Goal: Check status: Check status

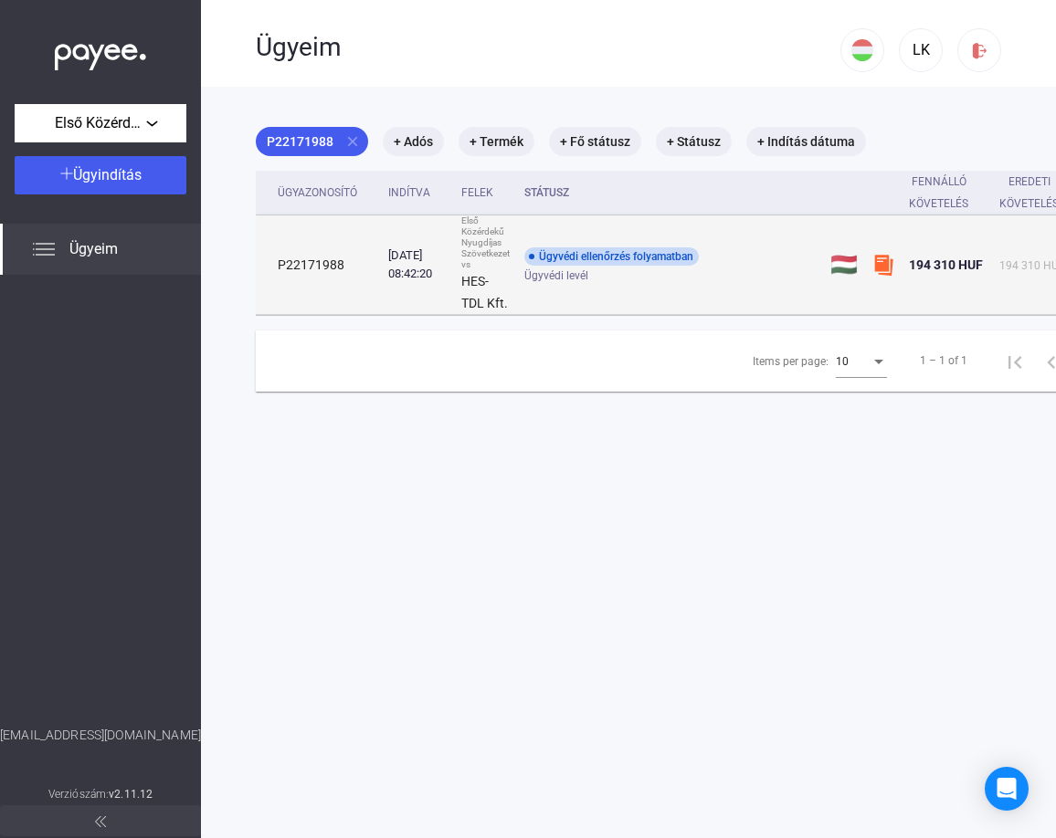
click at [346, 265] on td "P22171988" at bounding box center [318, 266] width 125 height 100
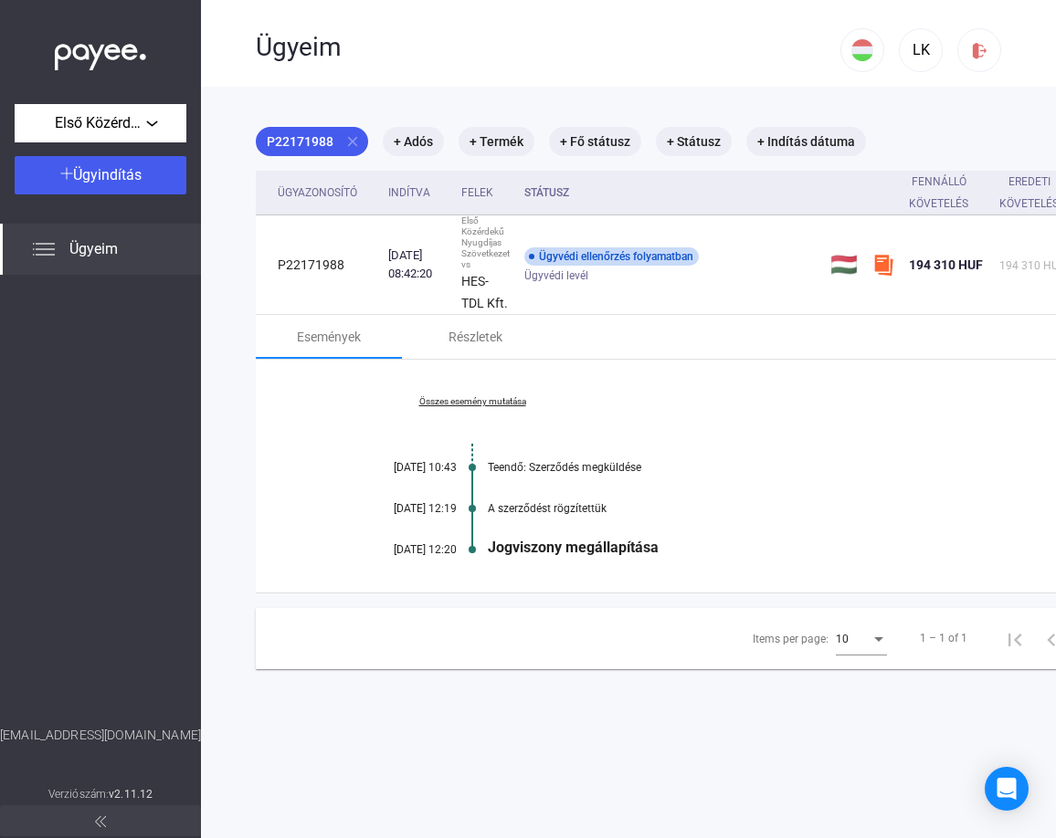
click at [96, 247] on span "Ügyeim" at bounding box center [93, 249] width 48 height 22
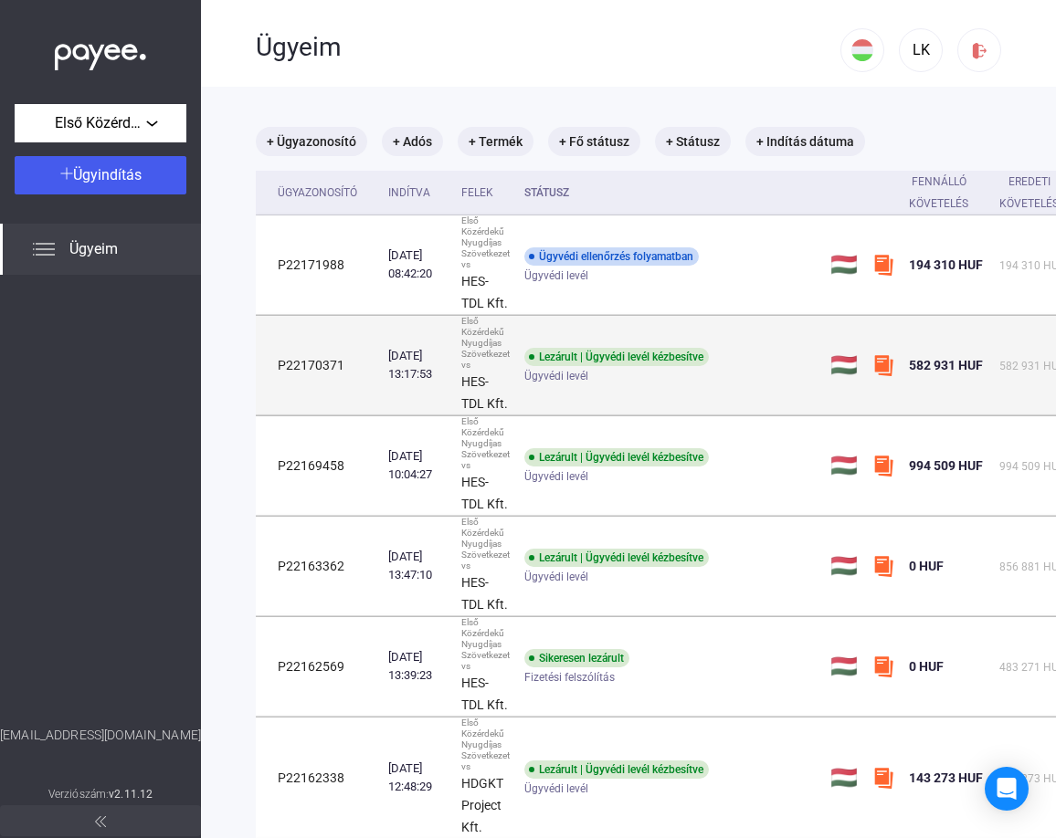
click at [385, 354] on td "[DATE] 13:17:53" at bounding box center [417, 366] width 73 height 100
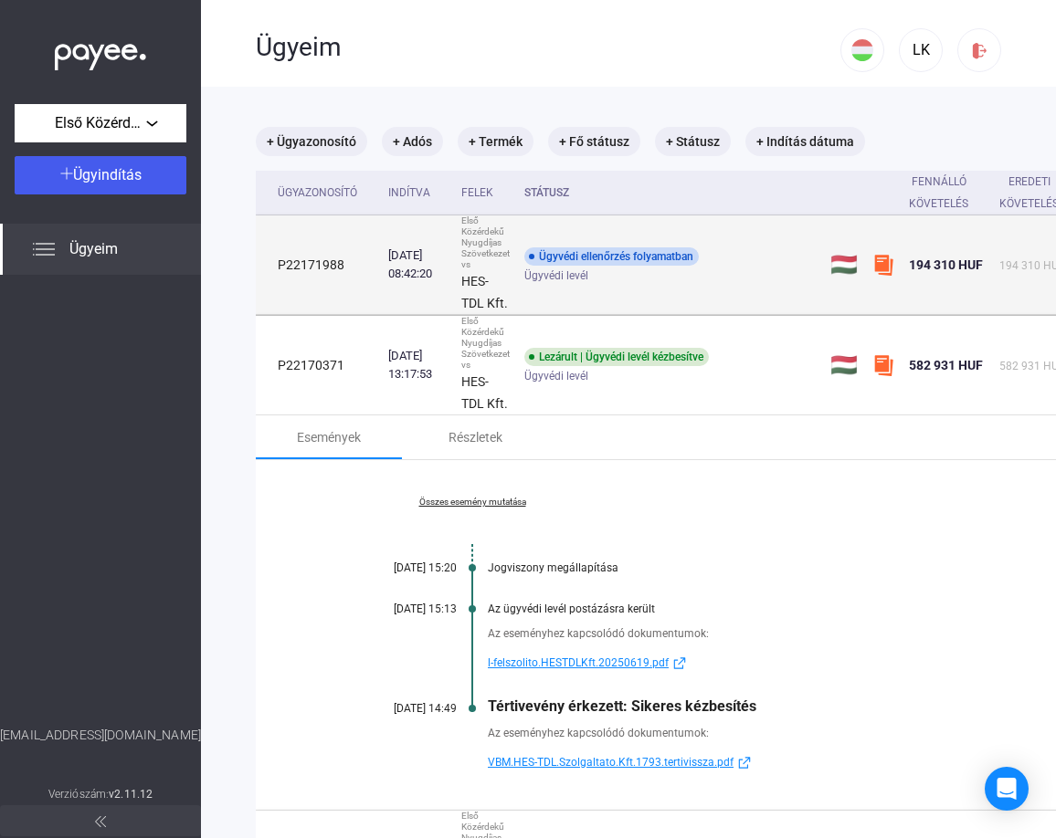
click at [341, 289] on td "P22171988" at bounding box center [318, 266] width 125 height 100
